Goal: Navigation & Orientation: Find specific page/section

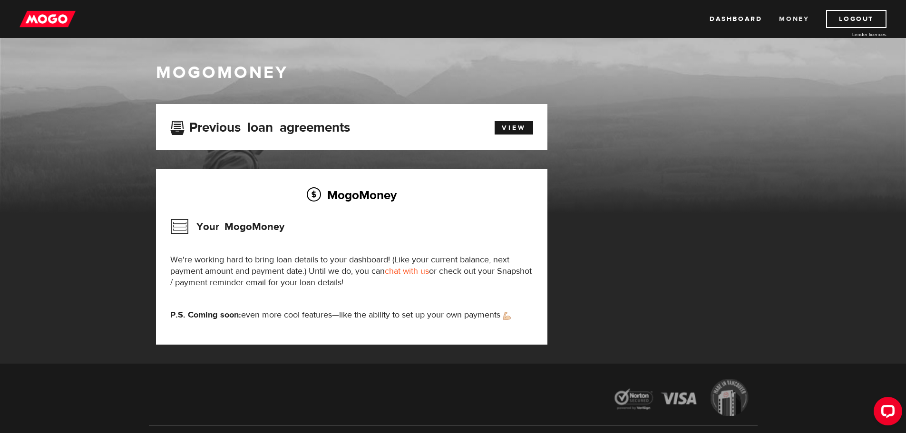
click at [785, 18] on link "Money" at bounding box center [794, 19] width 30 height 18
click at [747, 19] on link "Dashboard" at bounding box center [736, 19] width 52 height 18
